Goal: Task Accomplishment & Management: Manage account settings

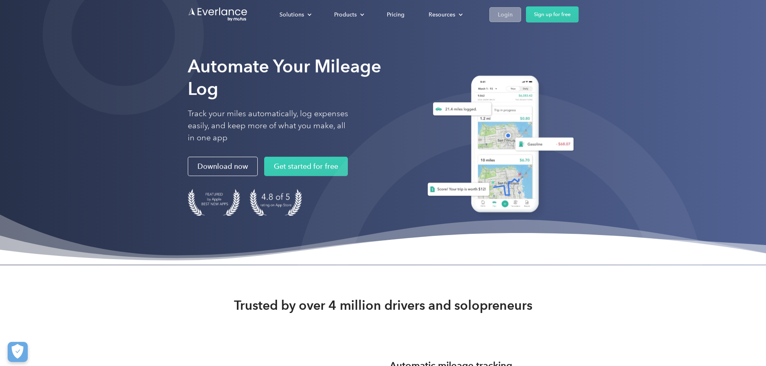
click at [521, 18] on link "Login" at bounding box center [505, 14] width 32 height 15
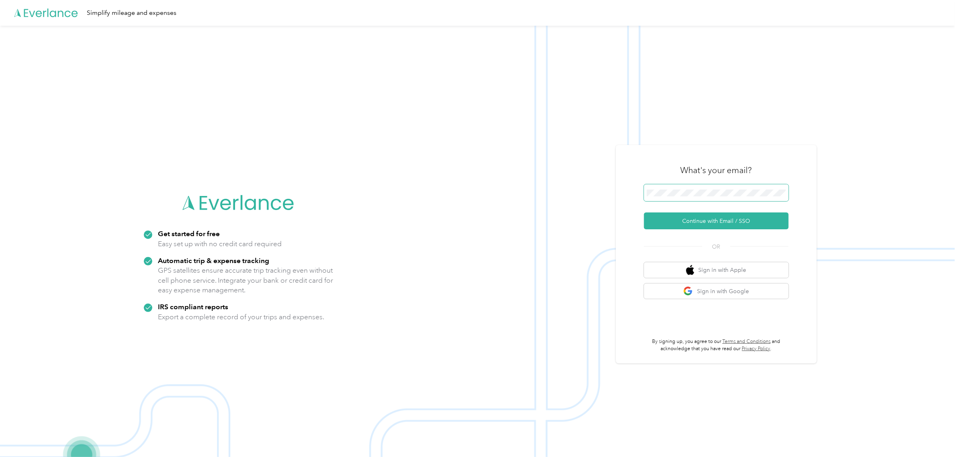
click at [729, 189] on span at bounding box center [716, 192] width 145 height 17
click at [644, 213] on button "Continue with Email / SSO" at bounding box center [716, 221] width 145 height 17
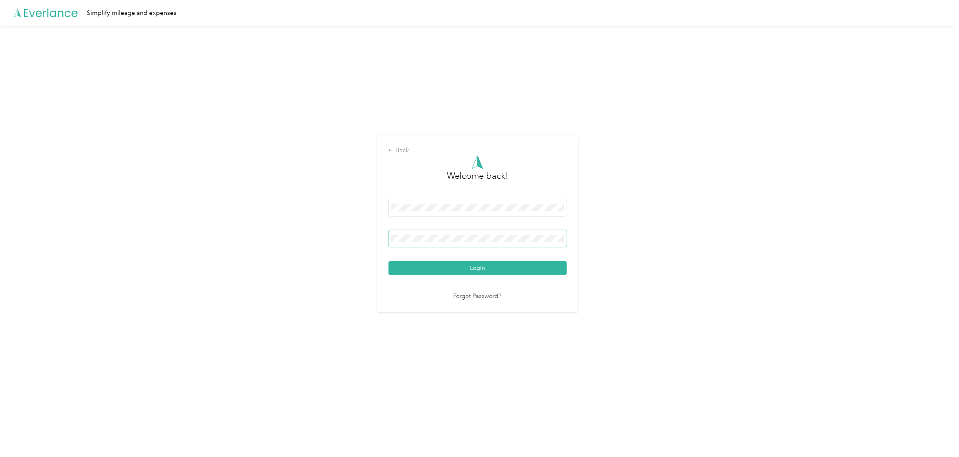
click at [389, 261] on button "Login" at bounding box center [478, 268] width 178 height 14
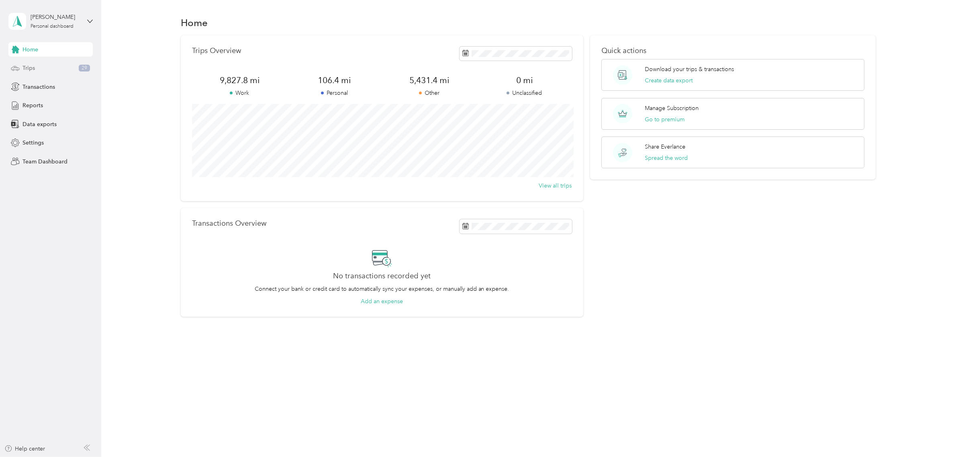
click at [45, 68] on div "Trips 29" at bounding box center [50, 68] width 84 height 14
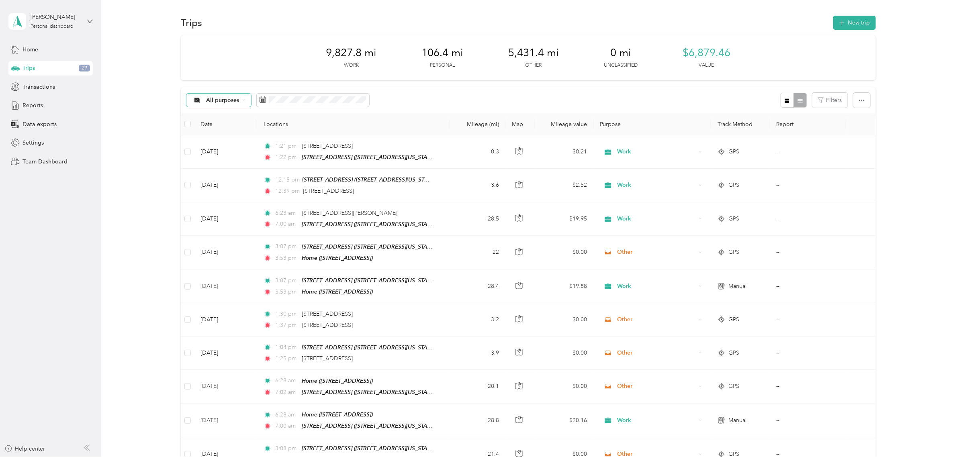
click at [226, 98] on span "All purposes" at bounding box center [222, 101] width 33 height 6
click at [231, 147] on ol "All purposes Unclassified Work Personal Other Charity Medical Moving Commute" at bounding box center [218, 164] width 64 height 113
click at [233, 98] on span "All purposes" at bounding box center [222, 101] width 33 height 6
click at [296, 103] on span at bounding box center [313, 101] width 113 height 14
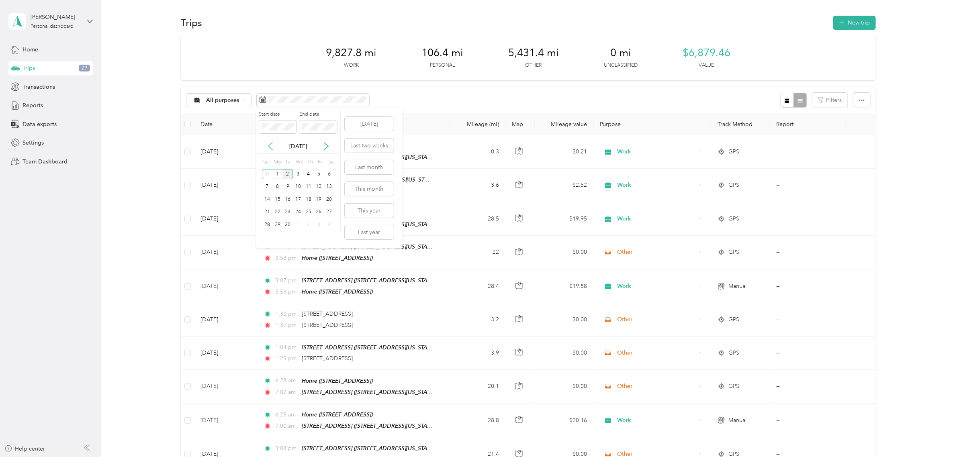
click at [269, 149] on icon at bounding box center [270, 146] width 8 height 8
click at [280, 225] on div "25" at bounding box center [277, 225] width 10 height 10
click at [316, 226] on div "29" at bounding box center [319, 225] width 10 height 10
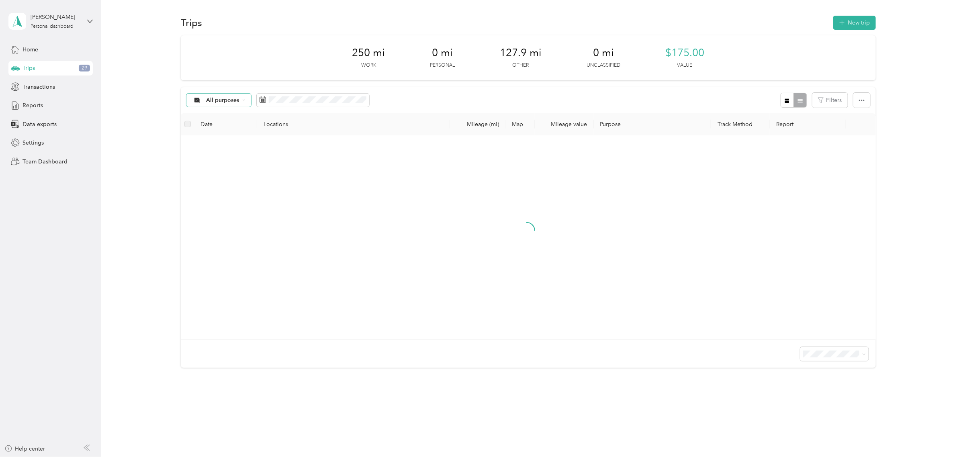
click at [218, 100] on span "All purposes" at bounding box center [222, 101] width 33 height 6
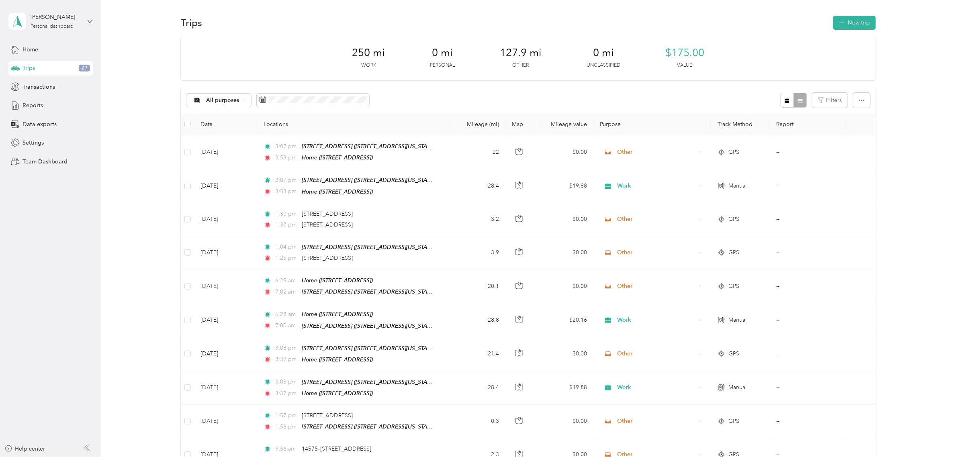
click at [232, 145] on li "Work" at bounding box center [218, 143] width 64 height 14
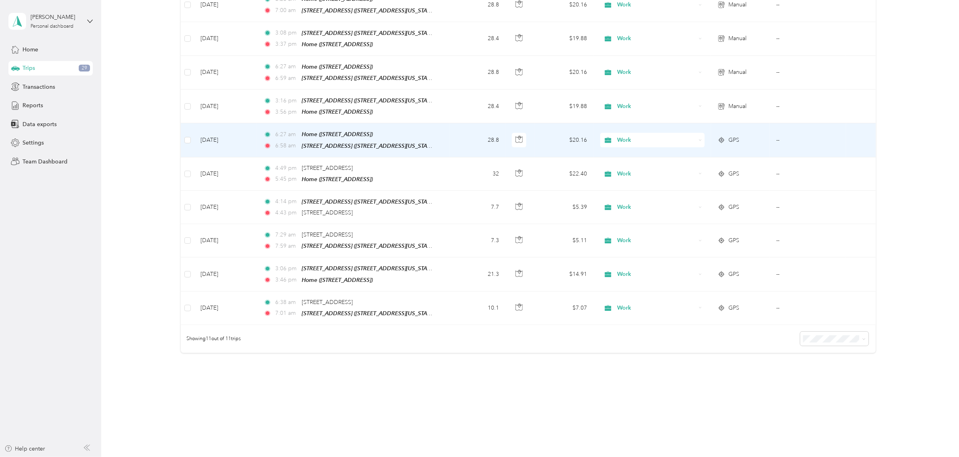
scroll to position [182, 0]
